Goal: Information Seeking & Learning: Compare options

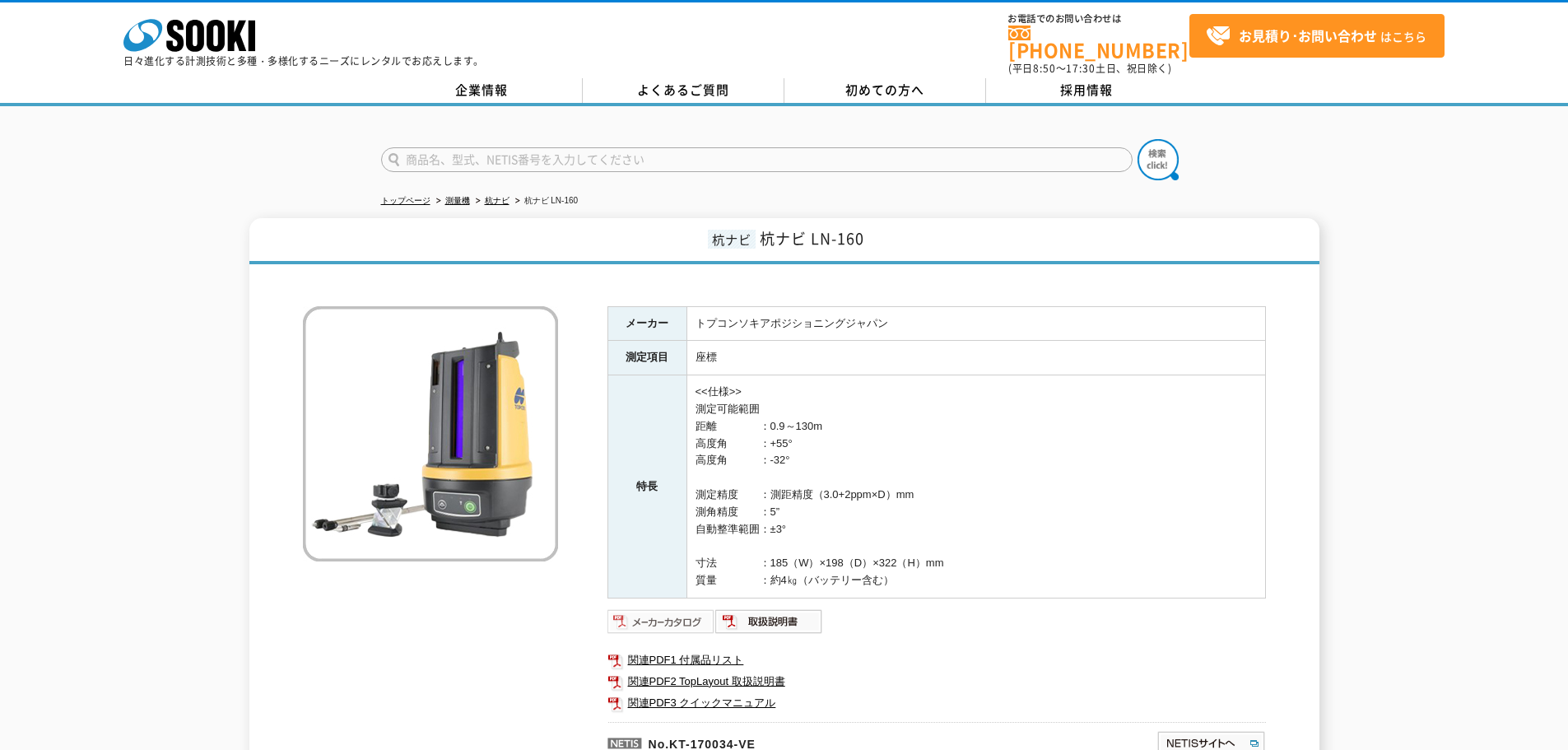
click at [671, 613] on img at bounding box center [661, 621] width 107 height 26
